Goal: Task Accomplishment & Management: Complete application form

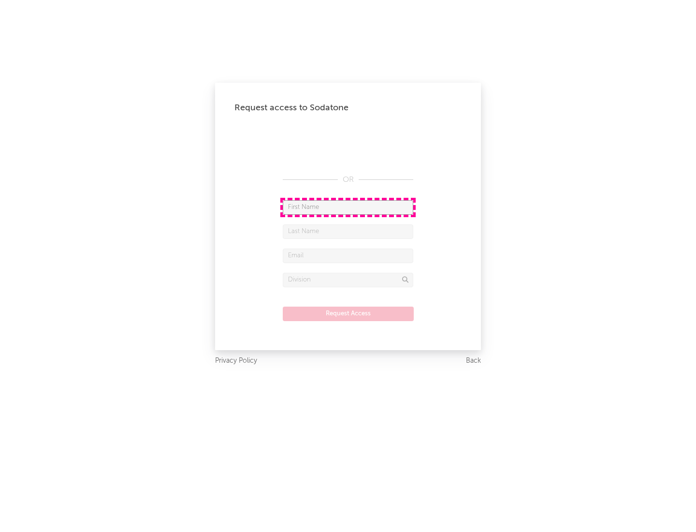
click at [348, 207] on input "text" at bounding box center [348, 207] width 130 height 14
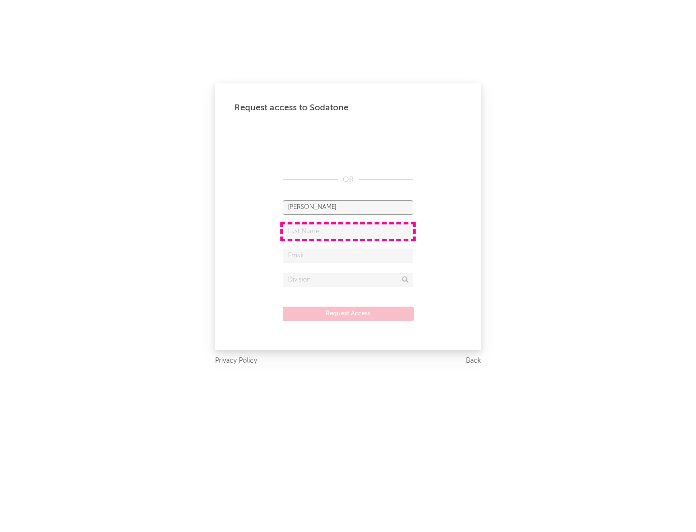
type input "[PERSON_NAME]"
click at [348, 231] on input "text" at bounding box center [348, 231] width 130 height 14
type input "[PERSON_NAME]"
click at [348, 255] on input "text" at bounding box center [348, 255] width 130 height 14
type input "[EMAIL_ADDRESS][DOMAIN_NAME]"
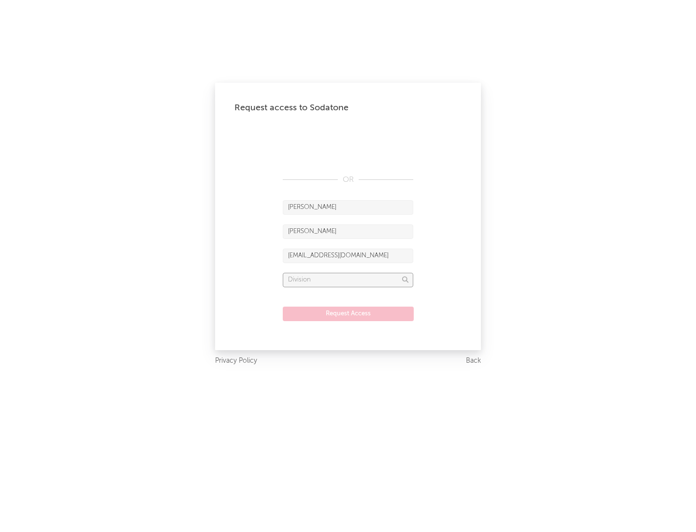
click at [348, 279] on input "text" at bounding box center [348, 280] width 130 height 14
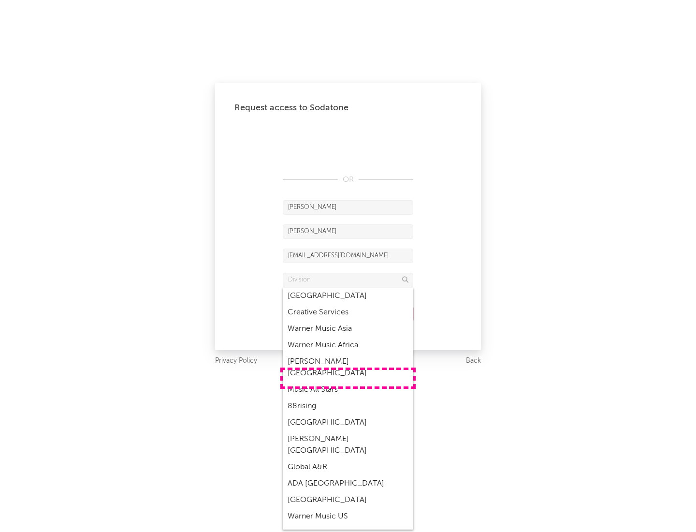
click at [348, 381] on div "Music All Stars" at bounding box center [348, 389] width 130 height 16
type input "Music All Stars"
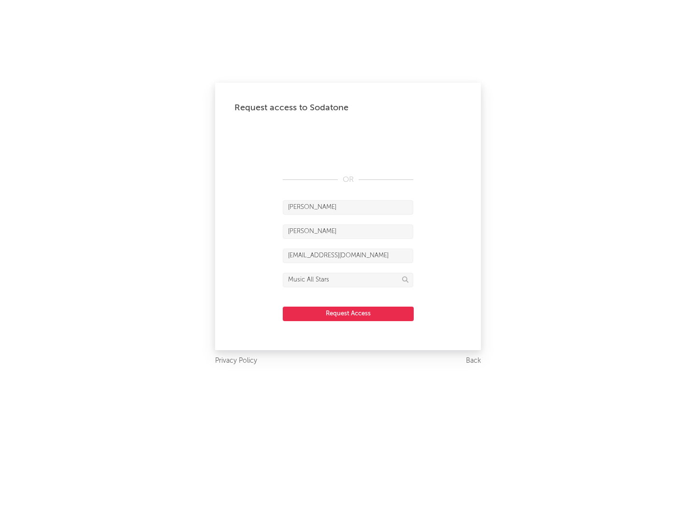
click at [348, 313] on button "Request Access" at bounding box center [348, 313] width 131 height 14
